Goal: Task Accomplishment & Management: Use online tool/utility

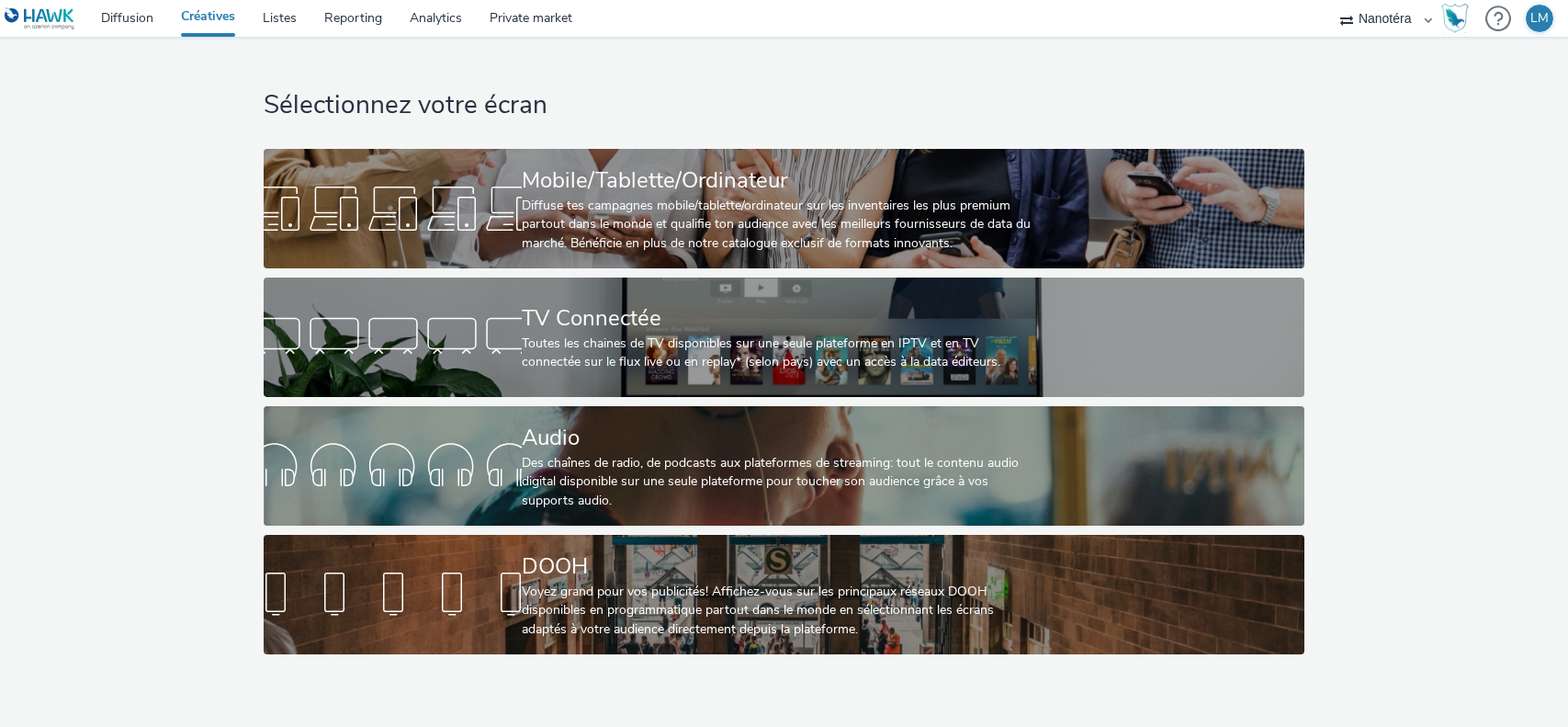
select select "7502541c-291d-438e-9ed0-28cfb675a45a"
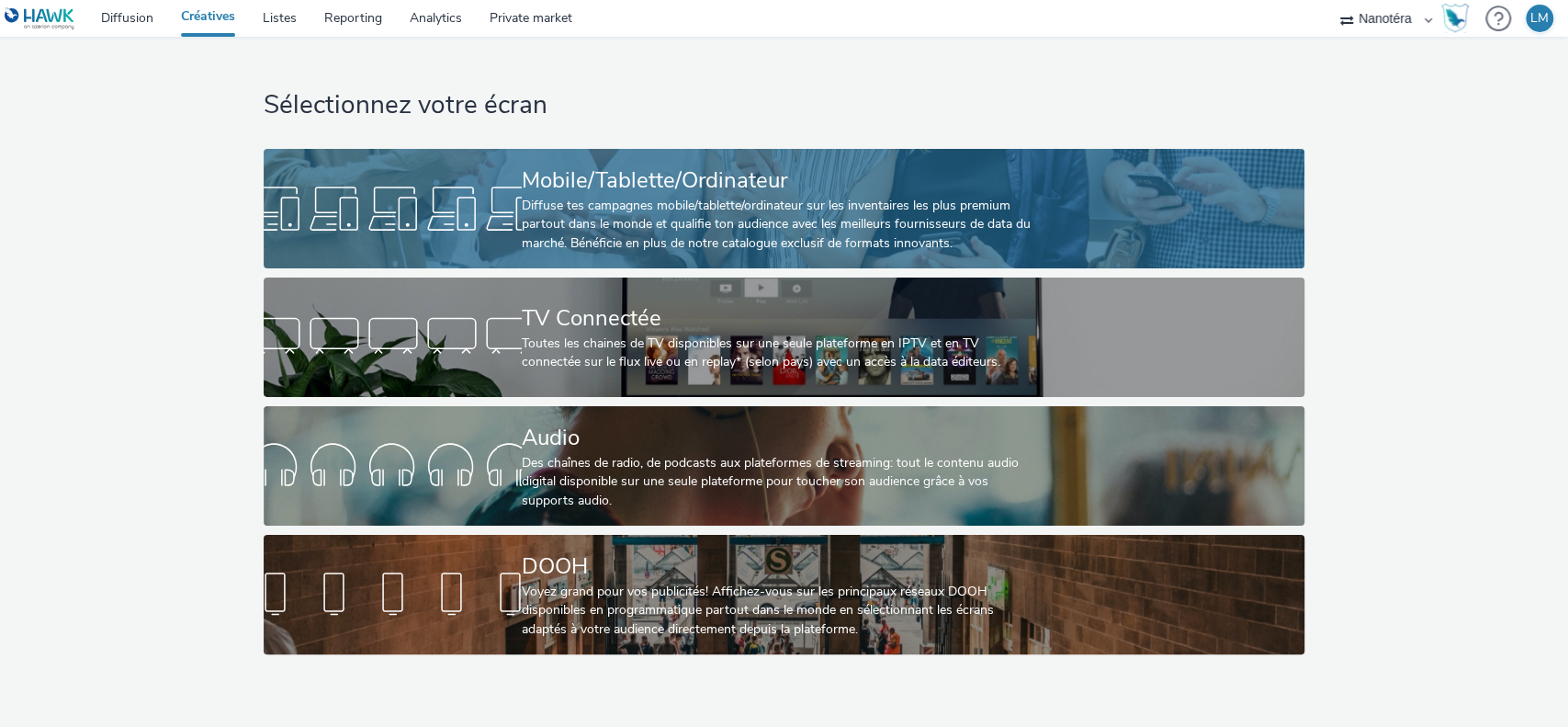
click at [907, 182] on div "Mobile/Tablette/Ordinateur" at bounding box center [780, 180] width 517 height 32
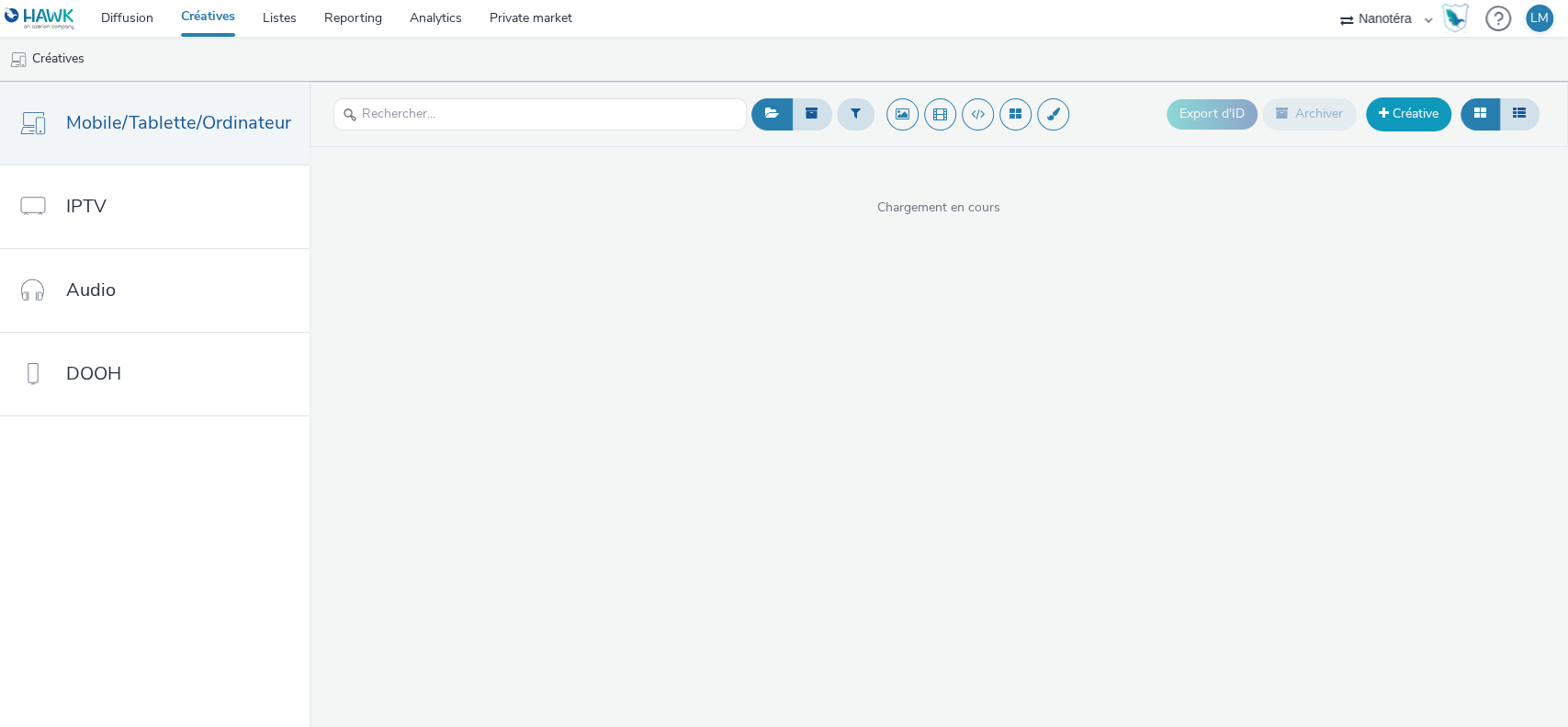
click at [1397, 125] on link "Créative" at bounding box center [1408, 113] width 85 height 33
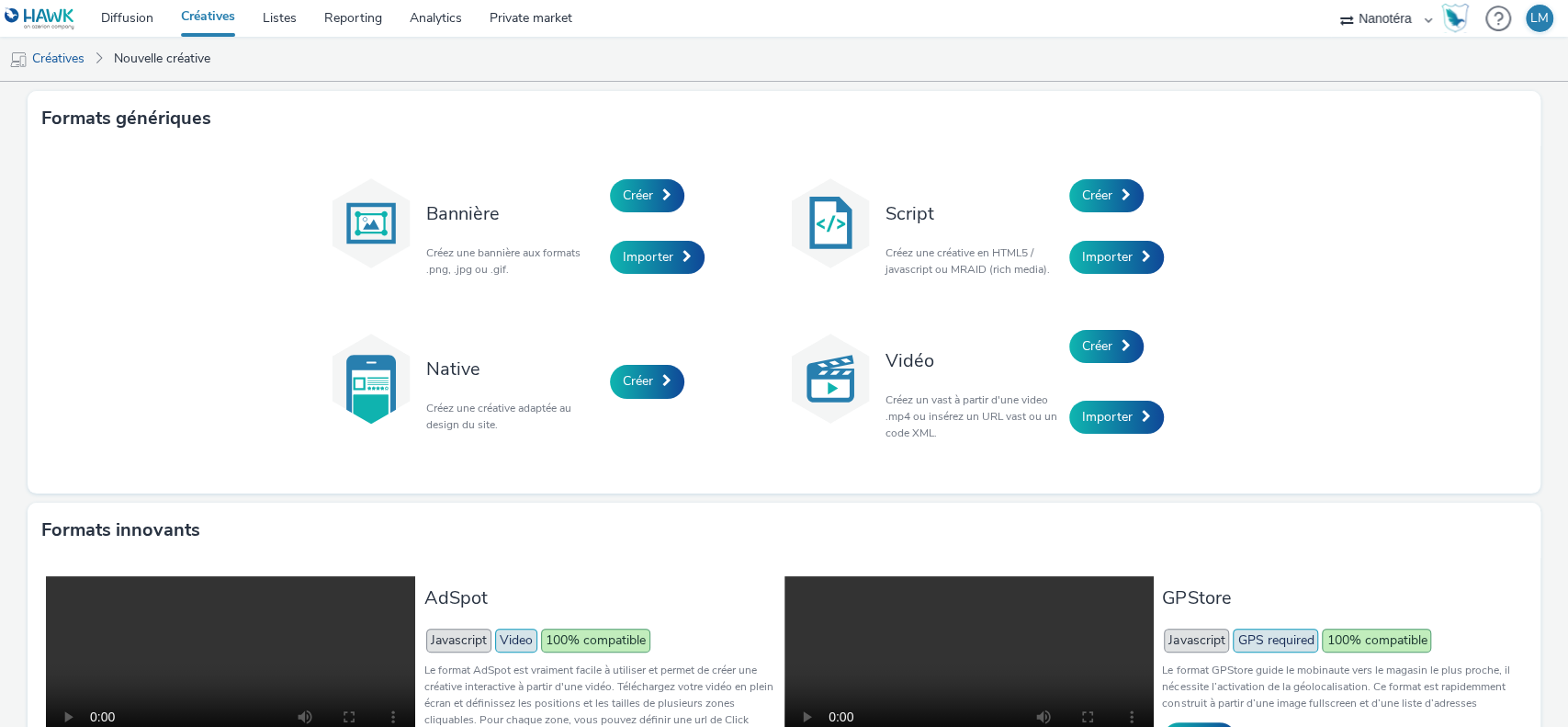
click at [695, 255] on div "Importer" at bounding box center [697, 258] width 174 height 62
click at [632, 255] on span "Importer" at bounding box center [648, 257] width 50 height 17
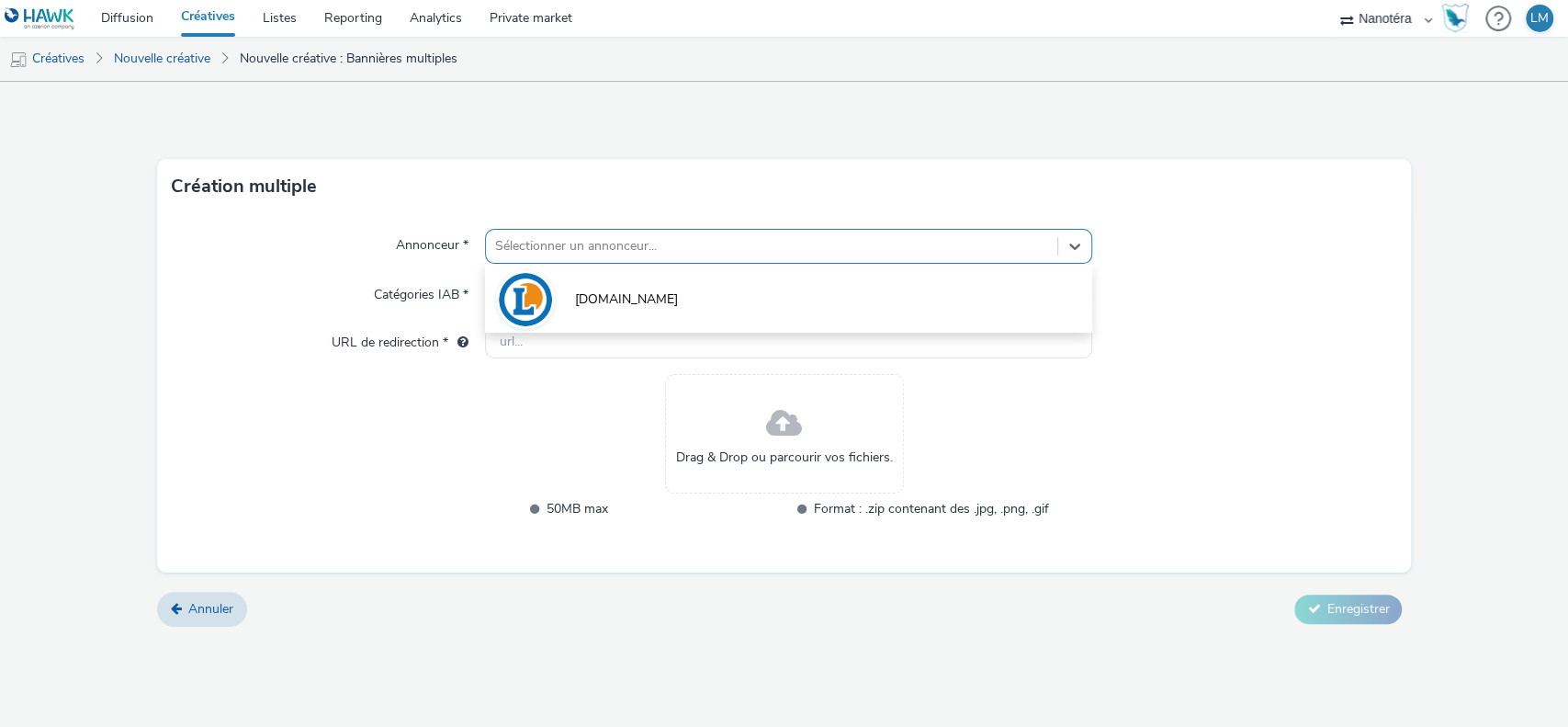
click at [623, 236] on div at bounding box center [771, 246] width 553 height 22
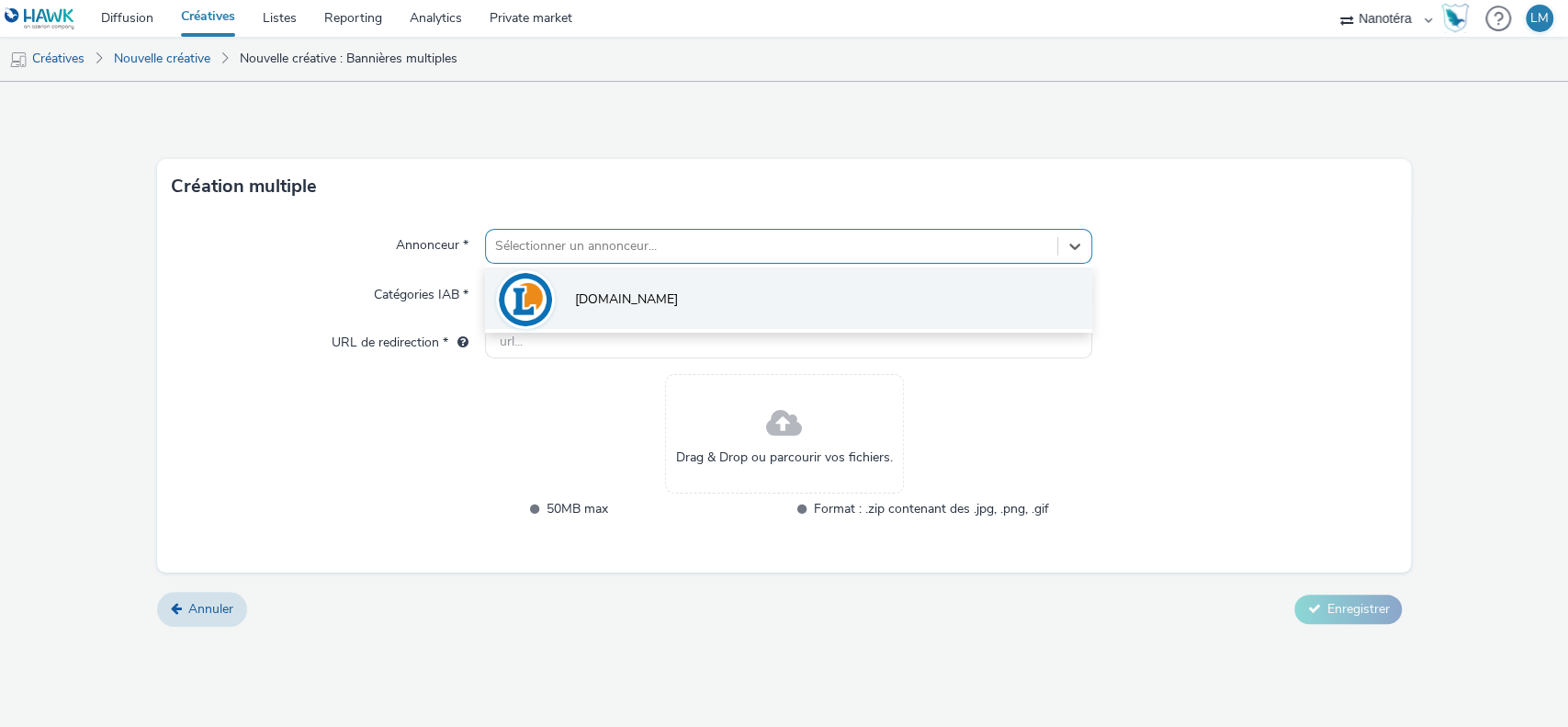
click at [620, 304] on span "[DOMAIN_NAME]" at bounding box center [626, 299] width 103 height 18
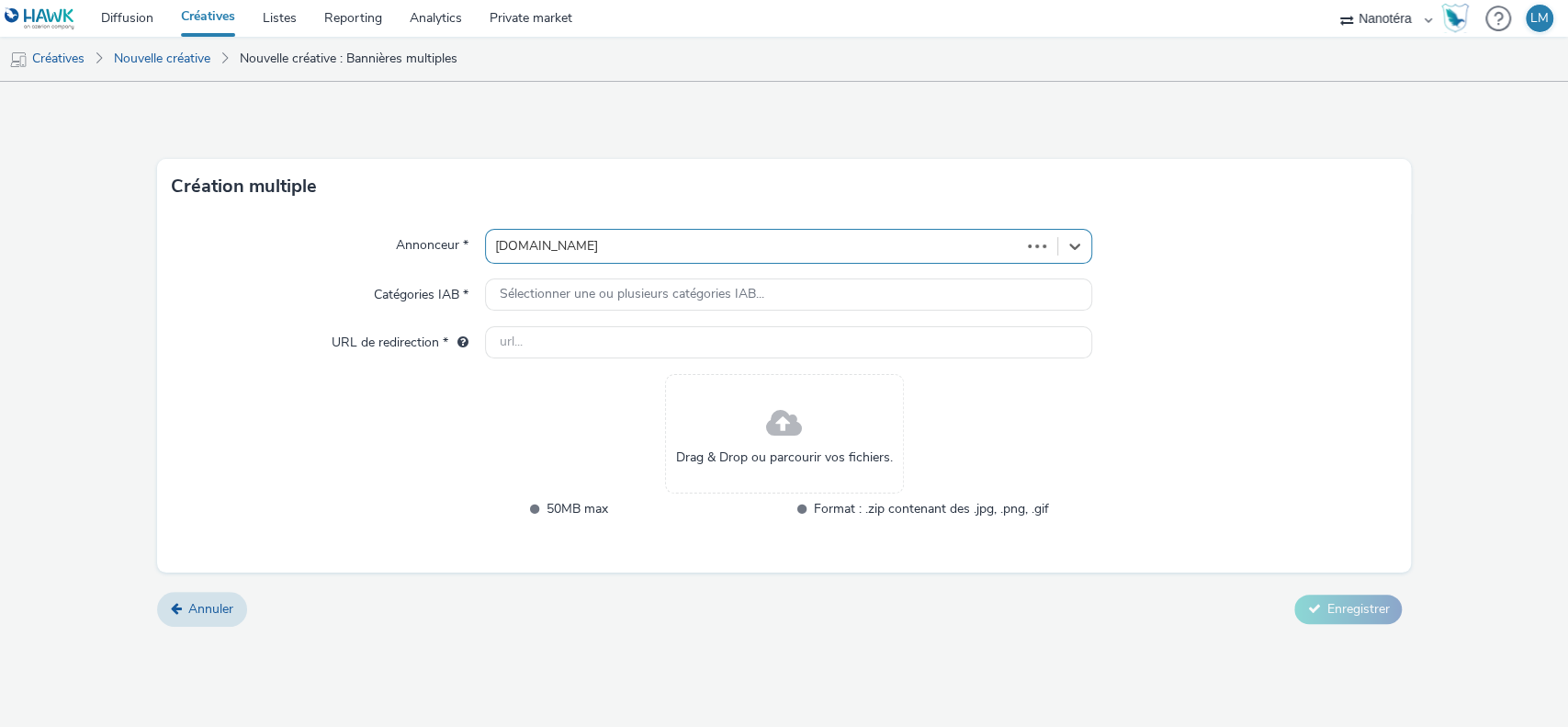
type input "[URL][DOMAIN_NAME]"
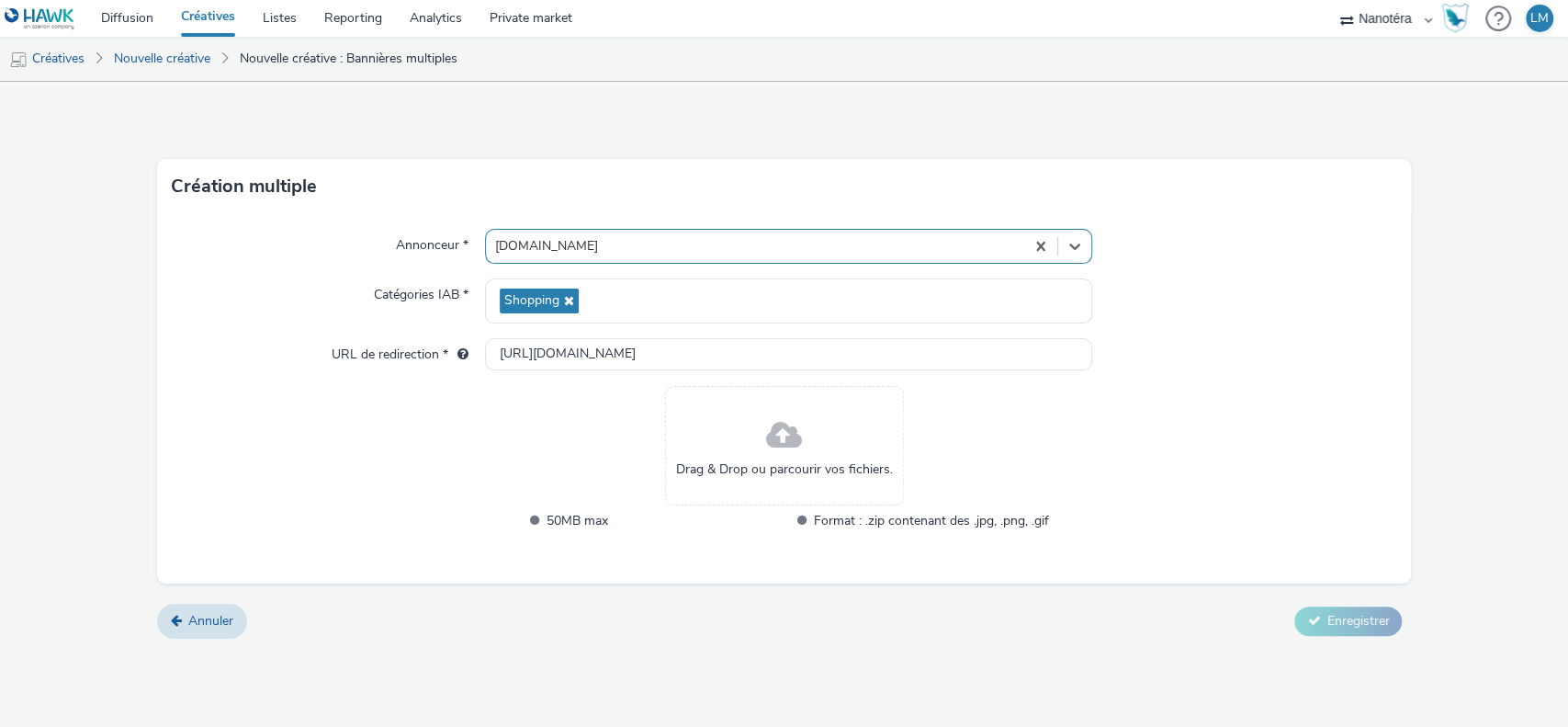
click at [787, 460] on span "Drag & Drop ou parcourir vos fichiers." at bounding box center [785, 469] width 217 height 18
